Goal: Task Accomplishment & Management: Manage account settings

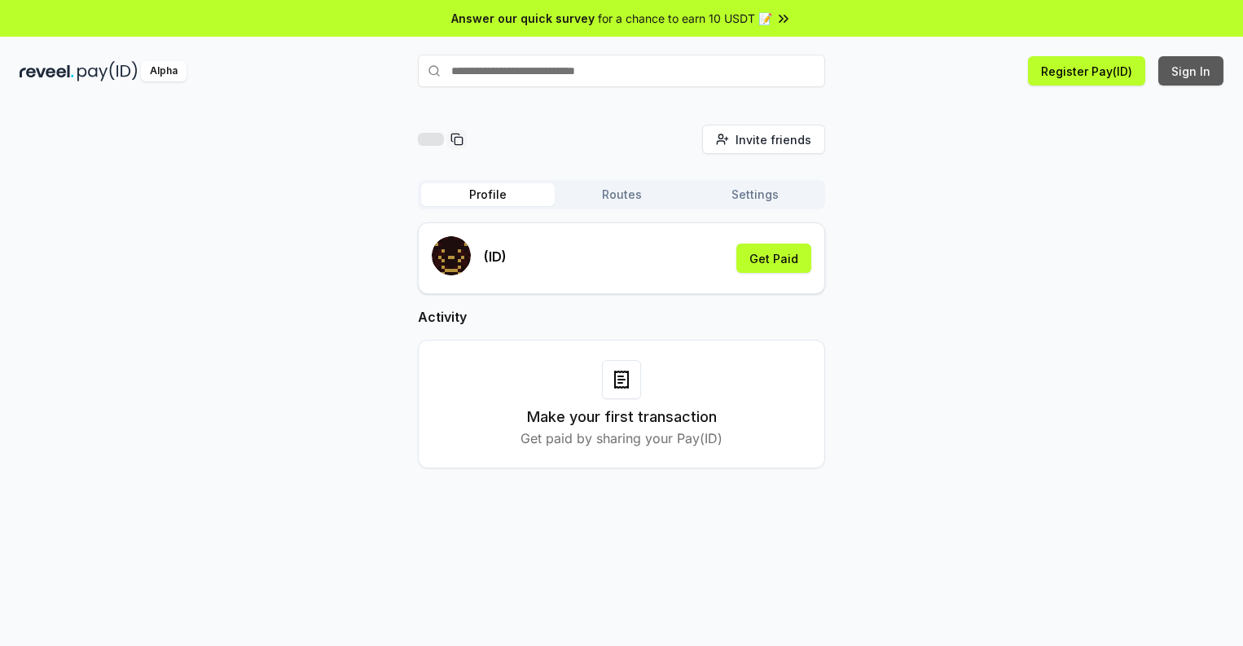
click at [1192, 71] on button "Sign In" at bounding box center [1191, 70] width 65 height 29
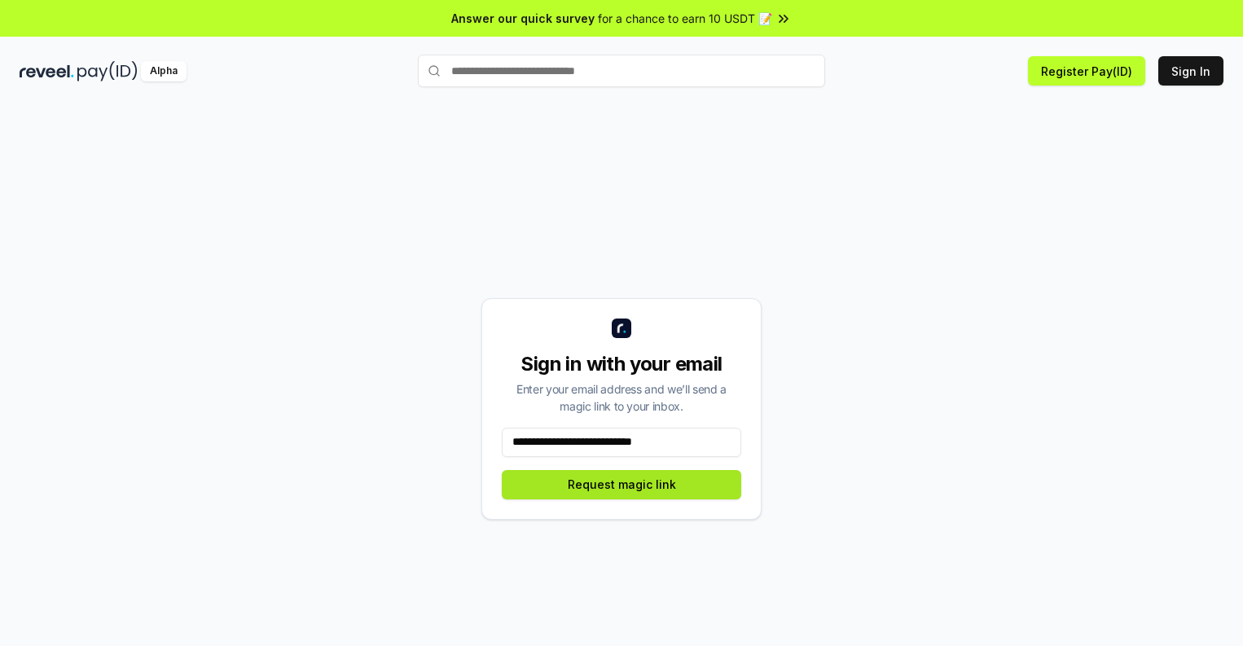
type input "**********"
click at [622, 484] on button "Request magic link" at bounding box center [622, 484] width 240 height 29
